Goal: Contribute content

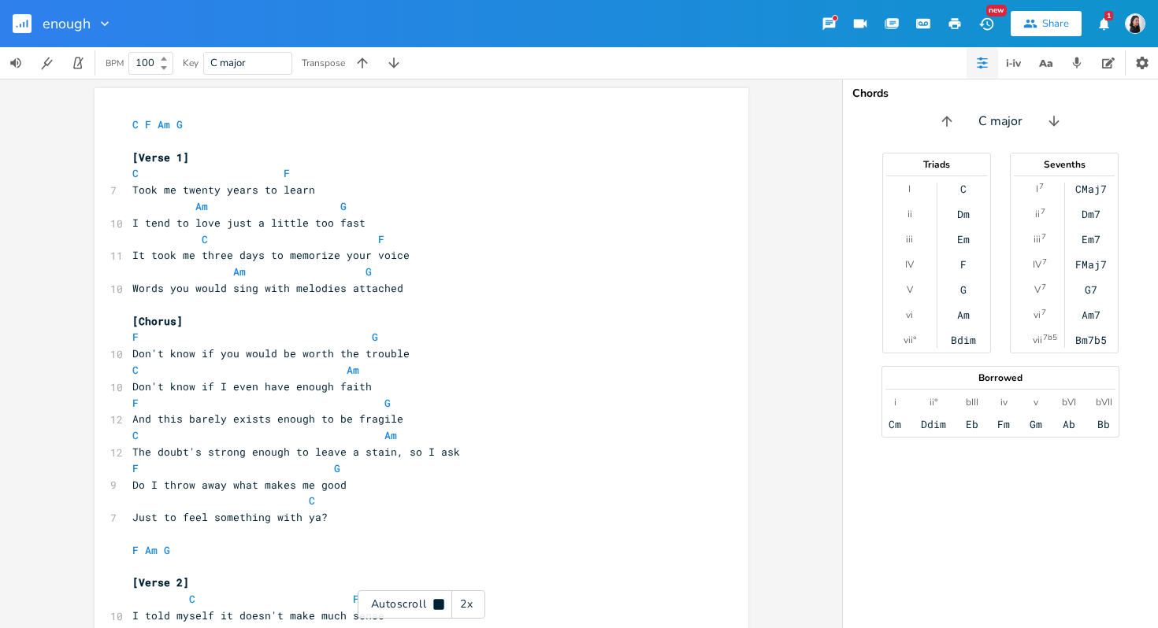
scroll to position [0, 34]
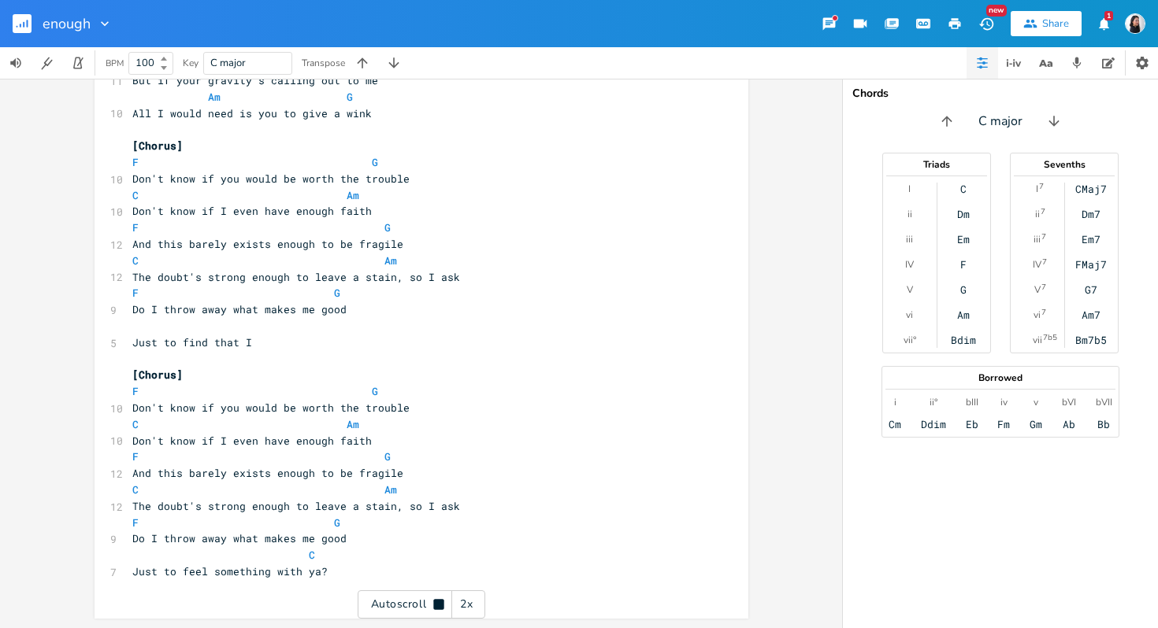
click at [562, 428] on pre "C Am" at bounding box center [413, 425] width 569 height 17
click at [430, 609] on div "Autoscroll 2x" at bounding box center [422, 605] width 128 height 28
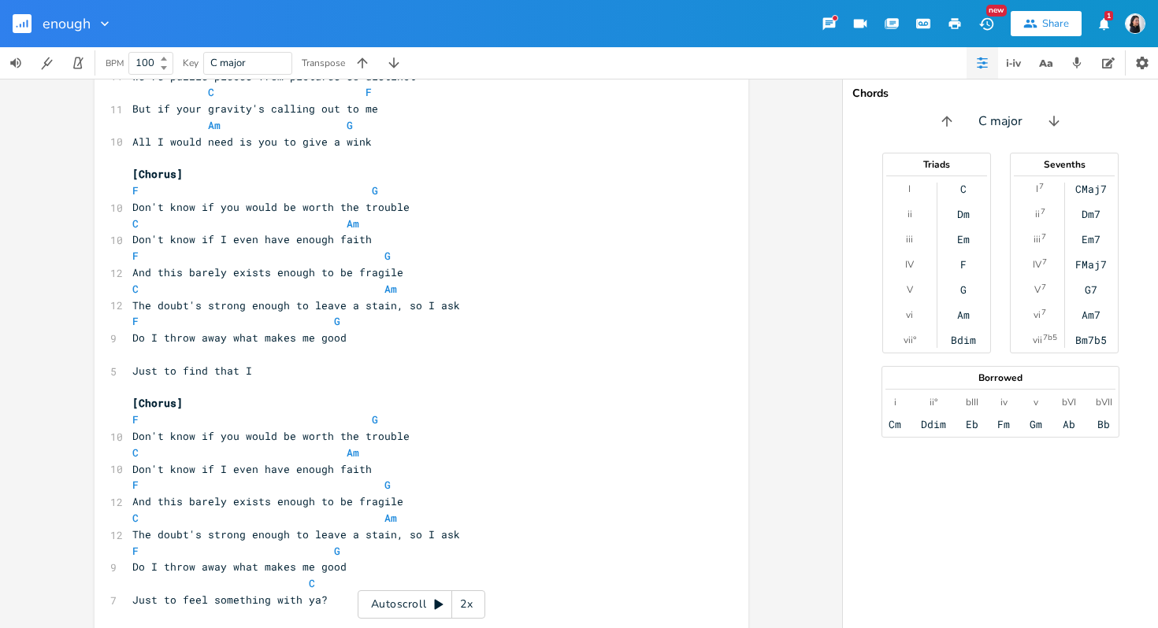
scroll to position [601, 0]
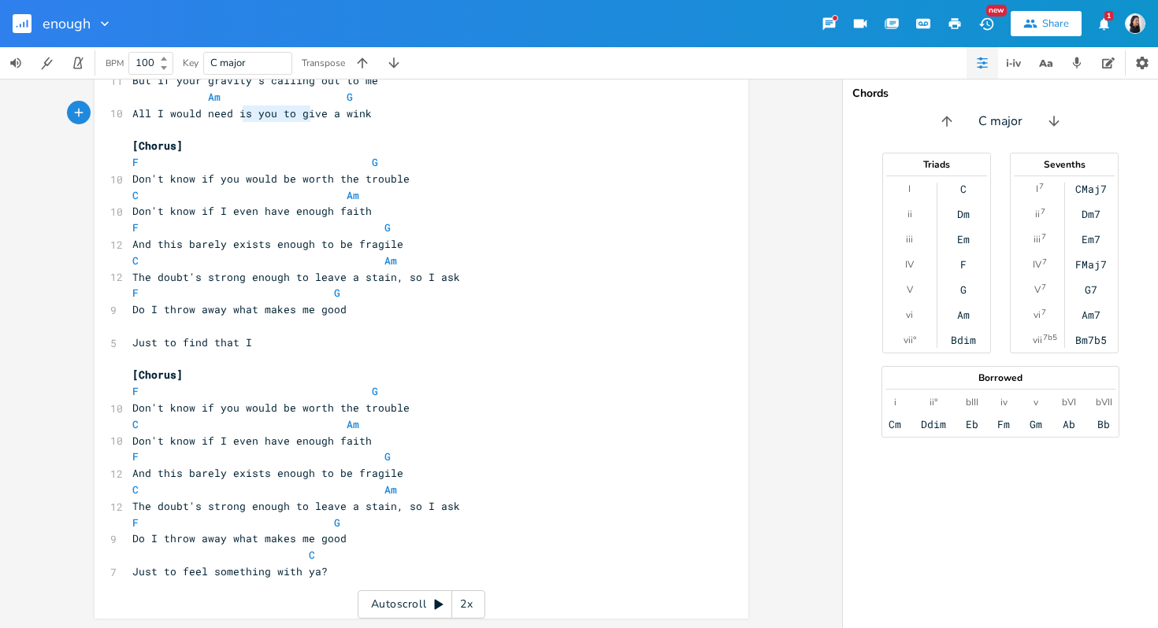
type textarea "s you to give"
drag, startPoint x: 235, startPoint y: 119, endPoint x: 314, endPoint y: 120, distance: 78.7
click at [315, 120] on pre "All I would need is you to give a wink" at bounding box center [413, 114] width 569 height 17
click at [314, 120] on pre "All I would need is you to give a wink" at bounding box center [413, 114] width 569 height 17
drag, startPoint x: 319, startPoint y: 118, endPoint x: 235, endPoint y: 117, distance: 84.3
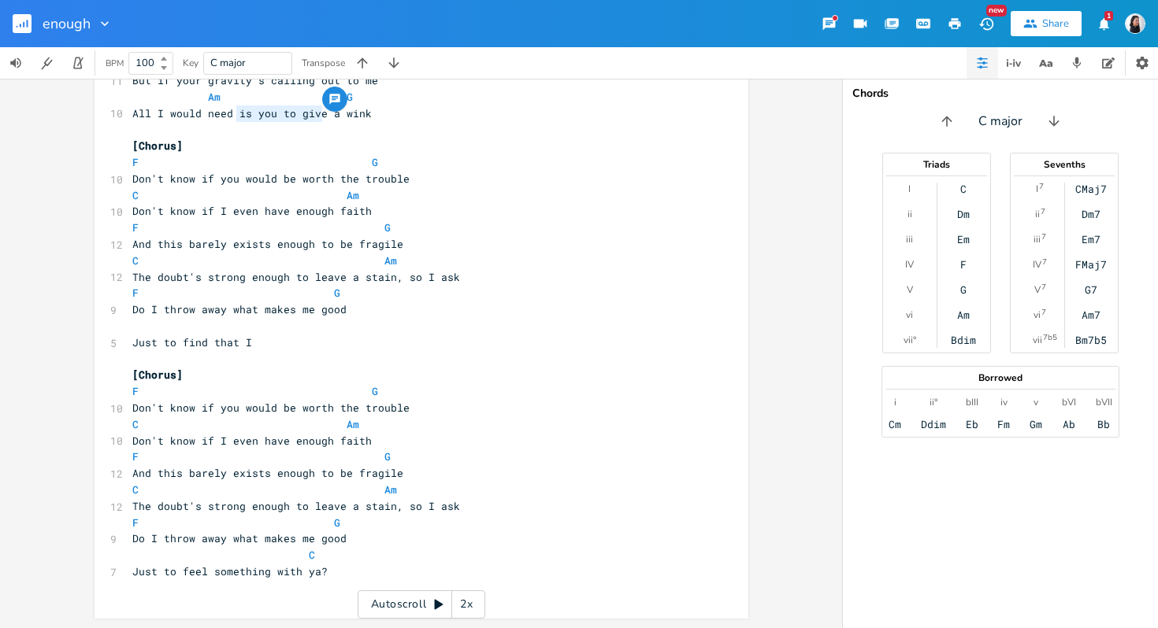
click at [235, 117] on span "All I would need is you to give a wink" at bounding box center [251, 113] width 239 height 14
type textarea "from you is"
click at [313, 176] on span "Don't know if you would be worth the trouble" at bounding box center [270, 179] width 277 height 14
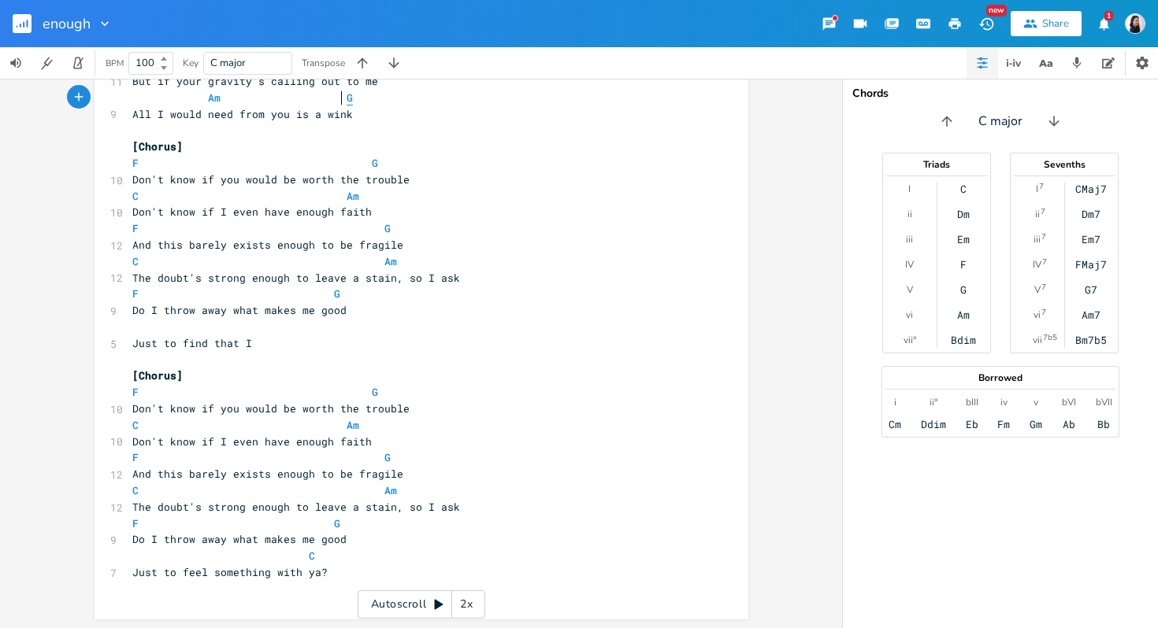
click at [346, 98] on span "G" at bounding box center [349, 98] width 6 height 15
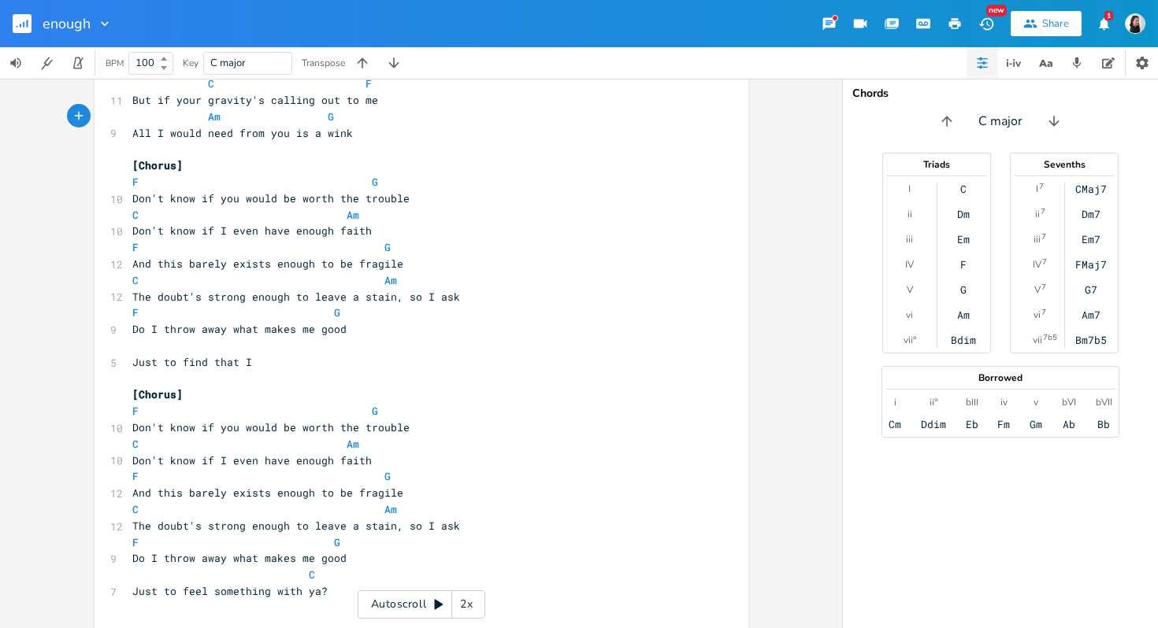
scroll to position [601, 0]
